Goal: Transaction & Acquisition: Purchase product/service

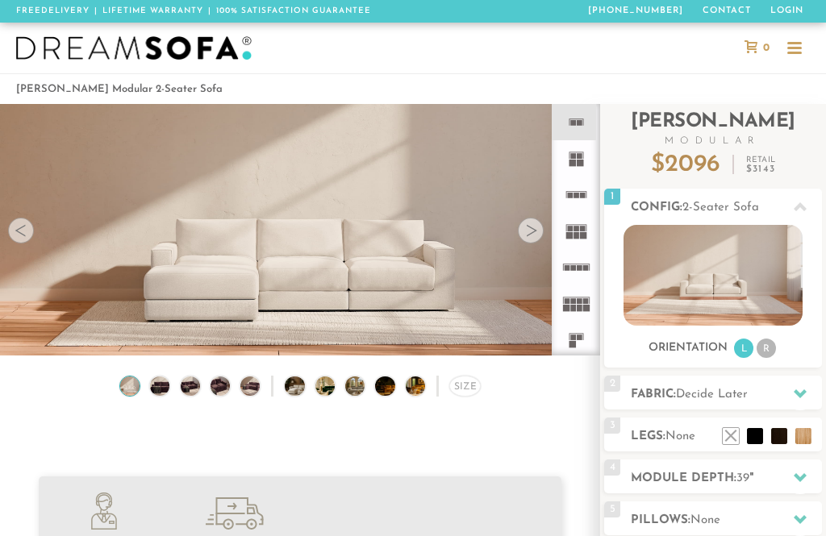
click at [772, 352] on li "R" at bounding box center [766, 348] width 19 height 19
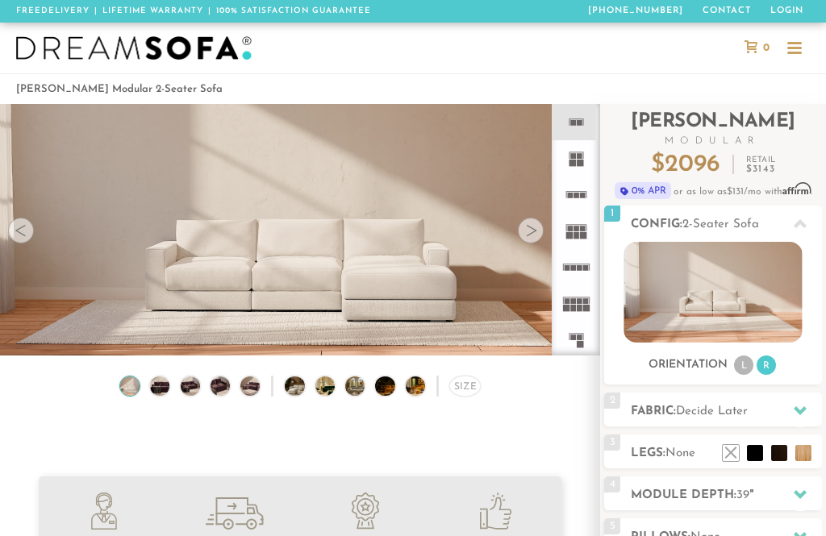
click at [739, 360] on li "L" at bounding box center [743, 365] width 19 height 19
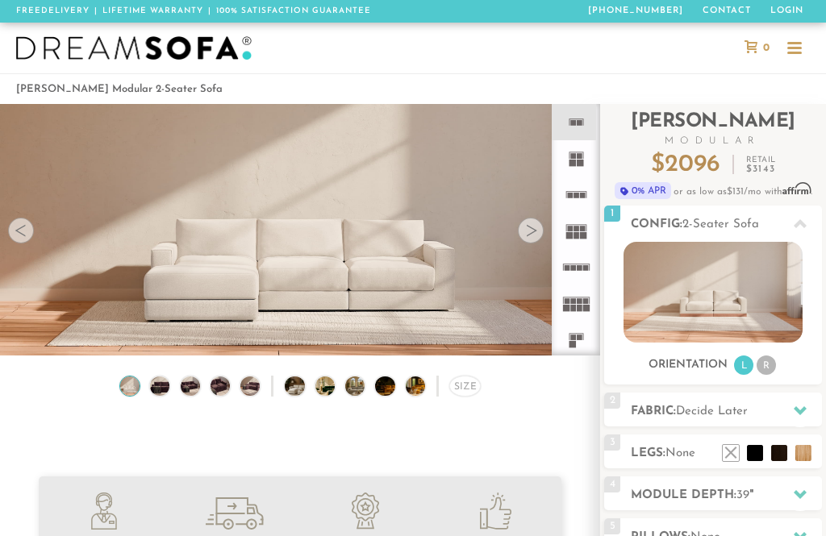
click at [774, 367] on li "R" at bounding box center [766, 365] width 19 height 19
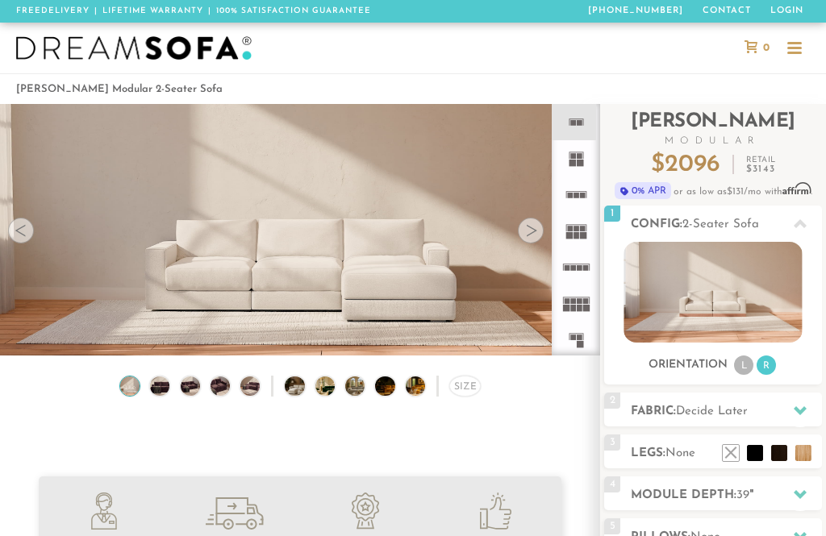
click at [754, 369] on li "L" at bounding box center [743, 365] width 19 height 19
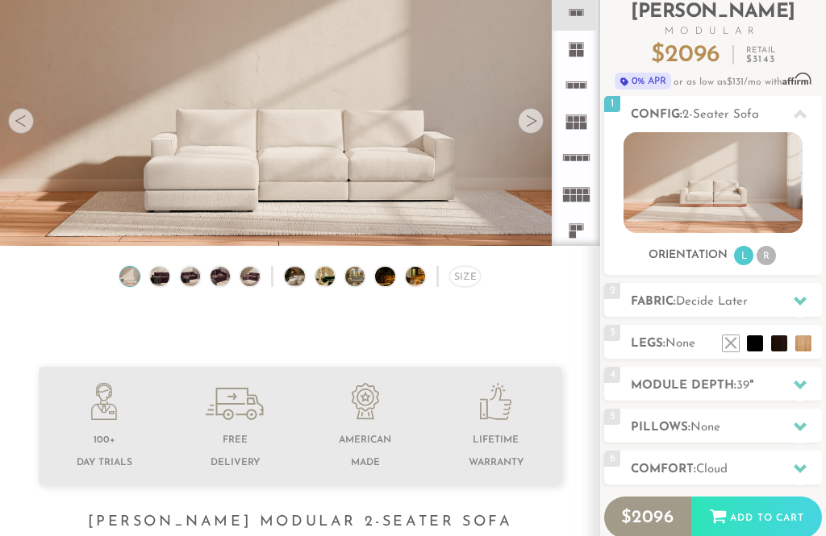
scroll to position [110, 0]
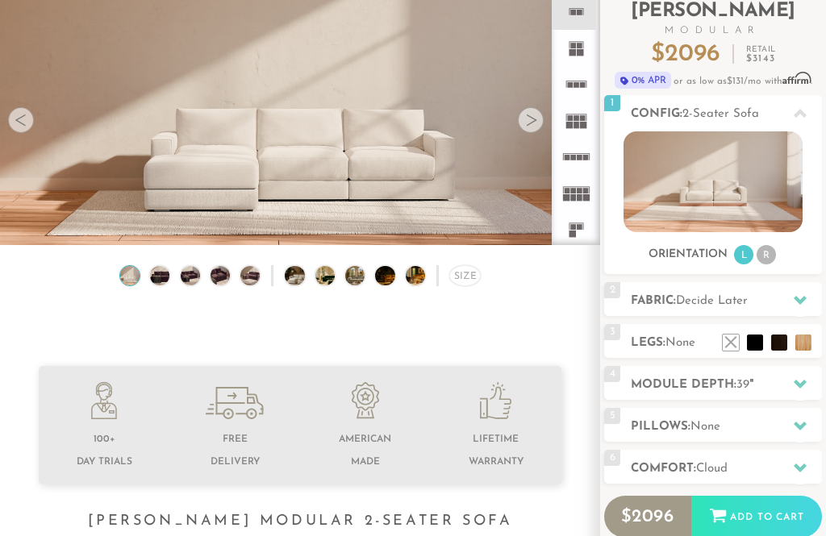
click at [808, 306] on div at bounding box center [800, 301] width 34 height 33
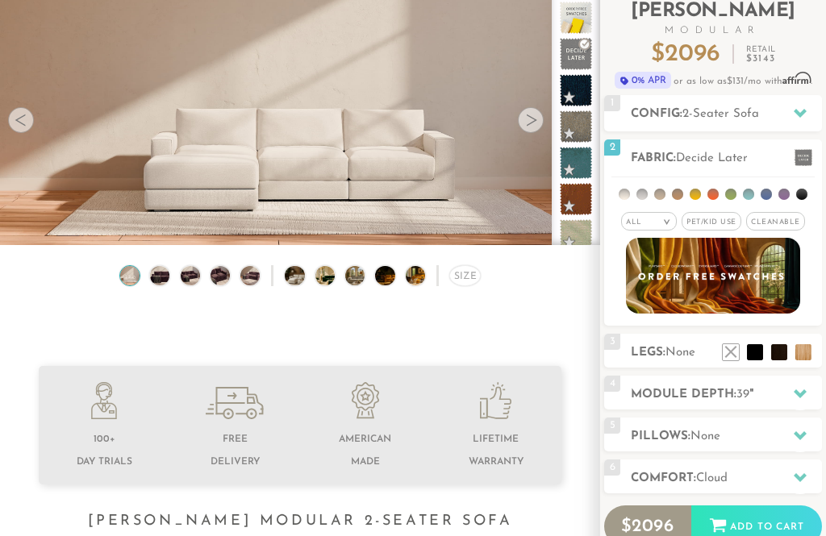
click at [724, 228] on span "Pet/Kid Use x" at bounding box center [712, 221] width 60 height 19
click at [719, 231] on span "Pet/Kid Use x" at bounding box center [712, 221] width 70 height 19
click at [787, 229] on span "Cleanable x" at bounding box center [775, 221] width 59 height 19
click at [716, 221] on span "Pet/Kid Use x" at bounding box center [707, 221] width 60 height 19
click at [769, 194] on li at bounding box center [766, 194] width 11 height 11
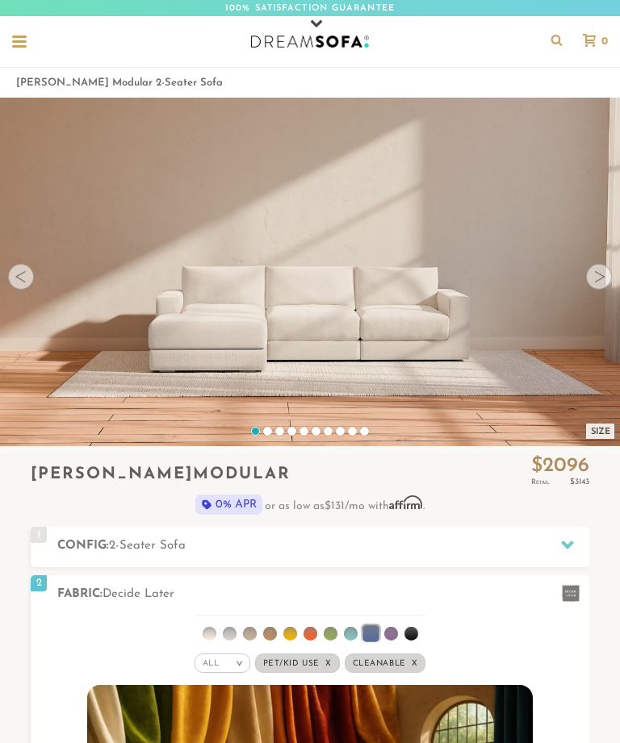
scroll to position [1, 1]
click at [23, 30] on div at bounding box center [19, 42] width 31 height 31
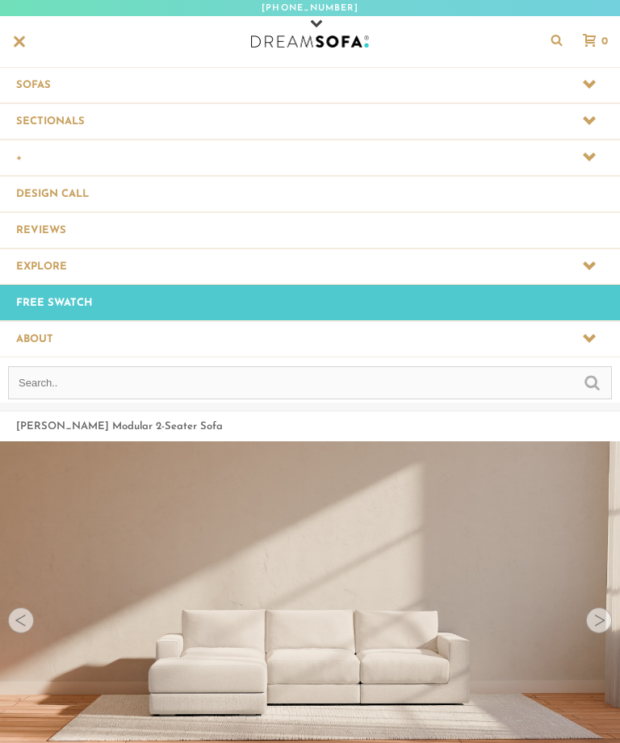
scroll to position [15045, 620]
click at [617, 75] on span at bounding box center [310, 84] width 620 height 35
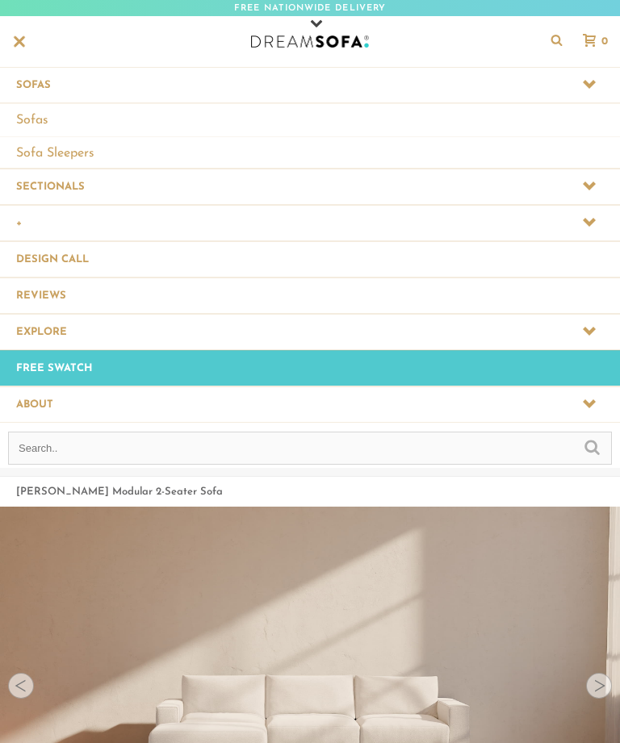
scroll to position [1, 1]
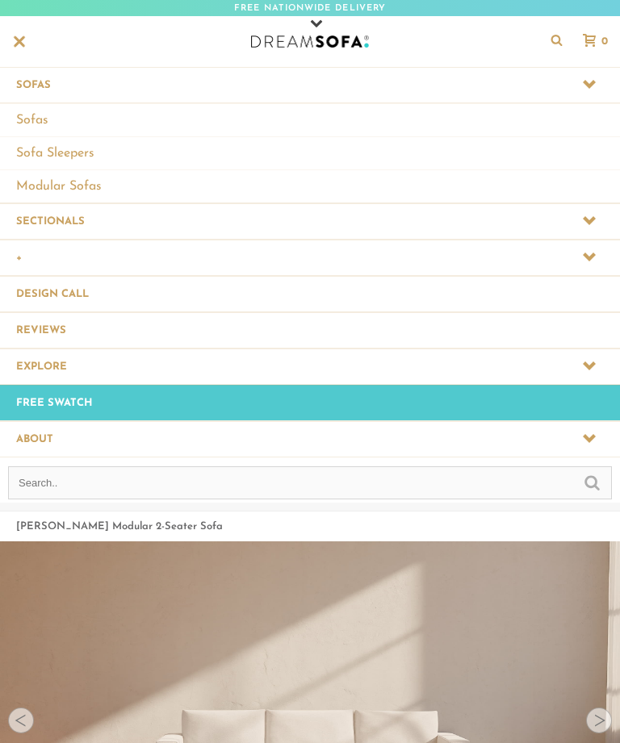
click at [10, 117] on link "Sofas" at bounding box center [310, 119] width 620 height 33
